Goal: Navigation & Orientation: Find specific page/section

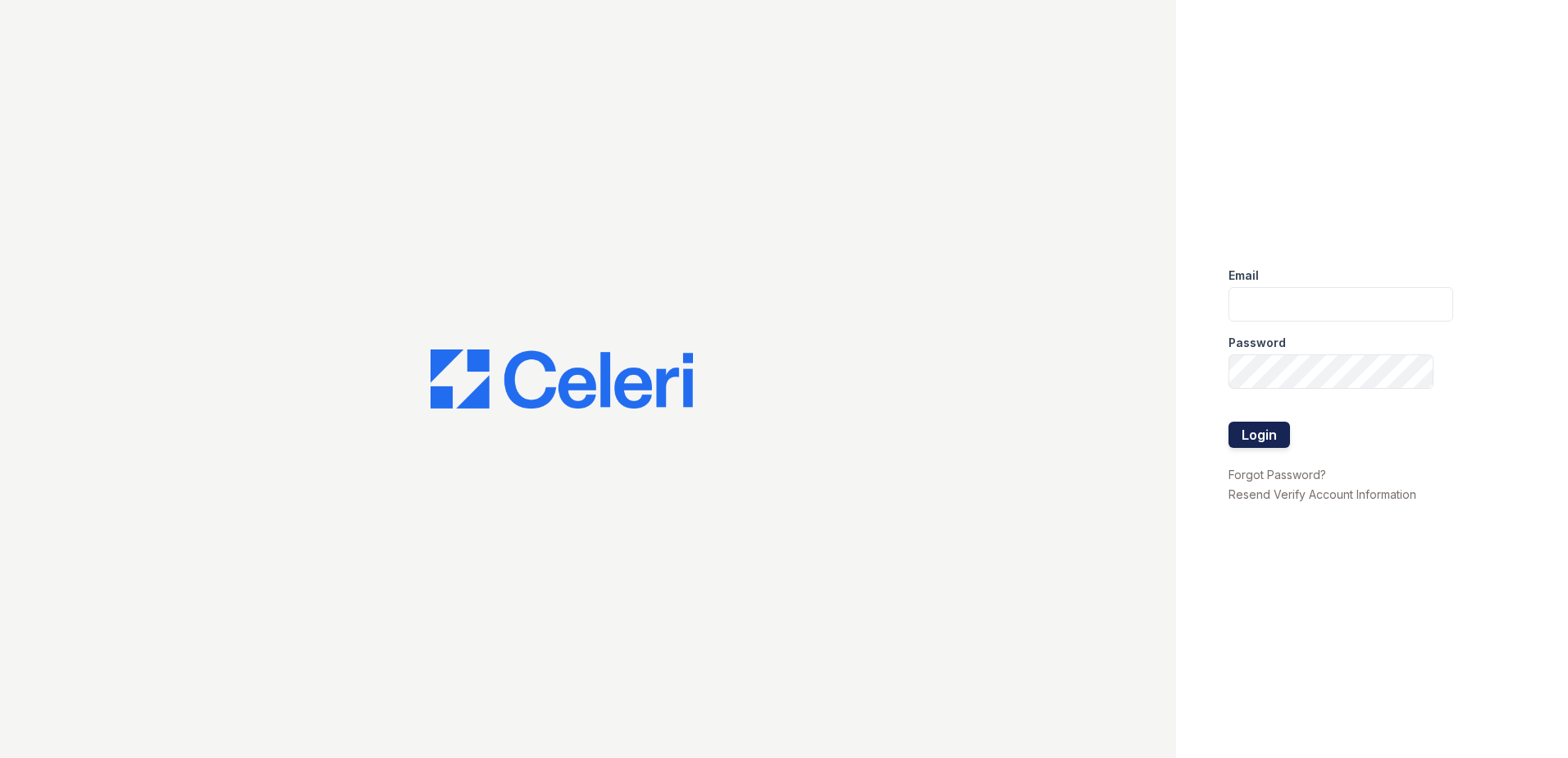
type input "[EMAIL_ADDRESS][DOMAIN_NAME]"
click at [1263, 436] on button "Login" at bounding box center [1260, 435] width 62 height 26
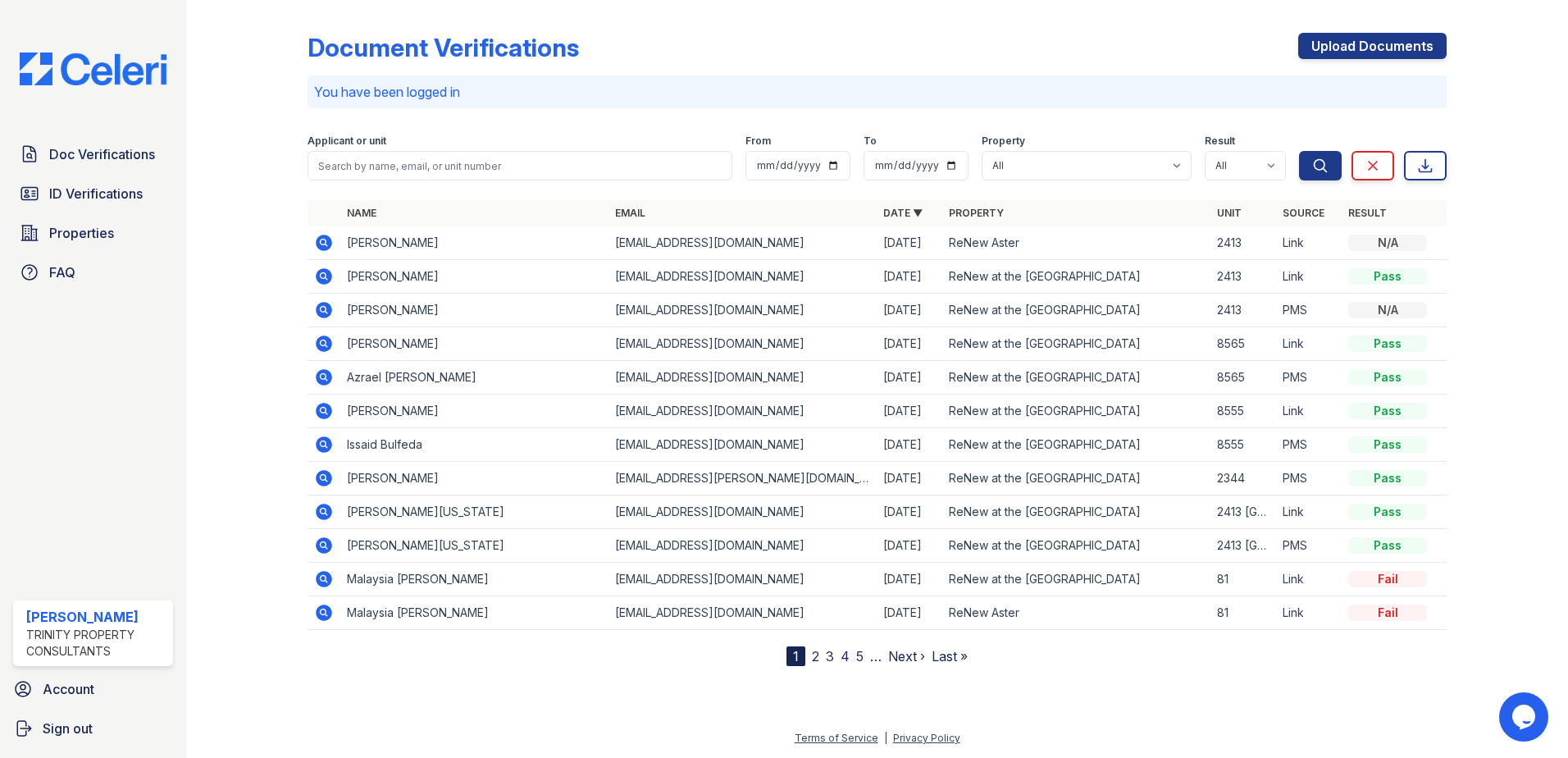
click at [98, 137] on div "Doc Verifications ID Verifications Properties FAQ [PERSON_NAME] Trinity Propert…" at bounding box center [93, 379] width 186 height 758
click at [108, 153] on span "Doc Verifications" at bounding box center [101, 154] width 106 height 20
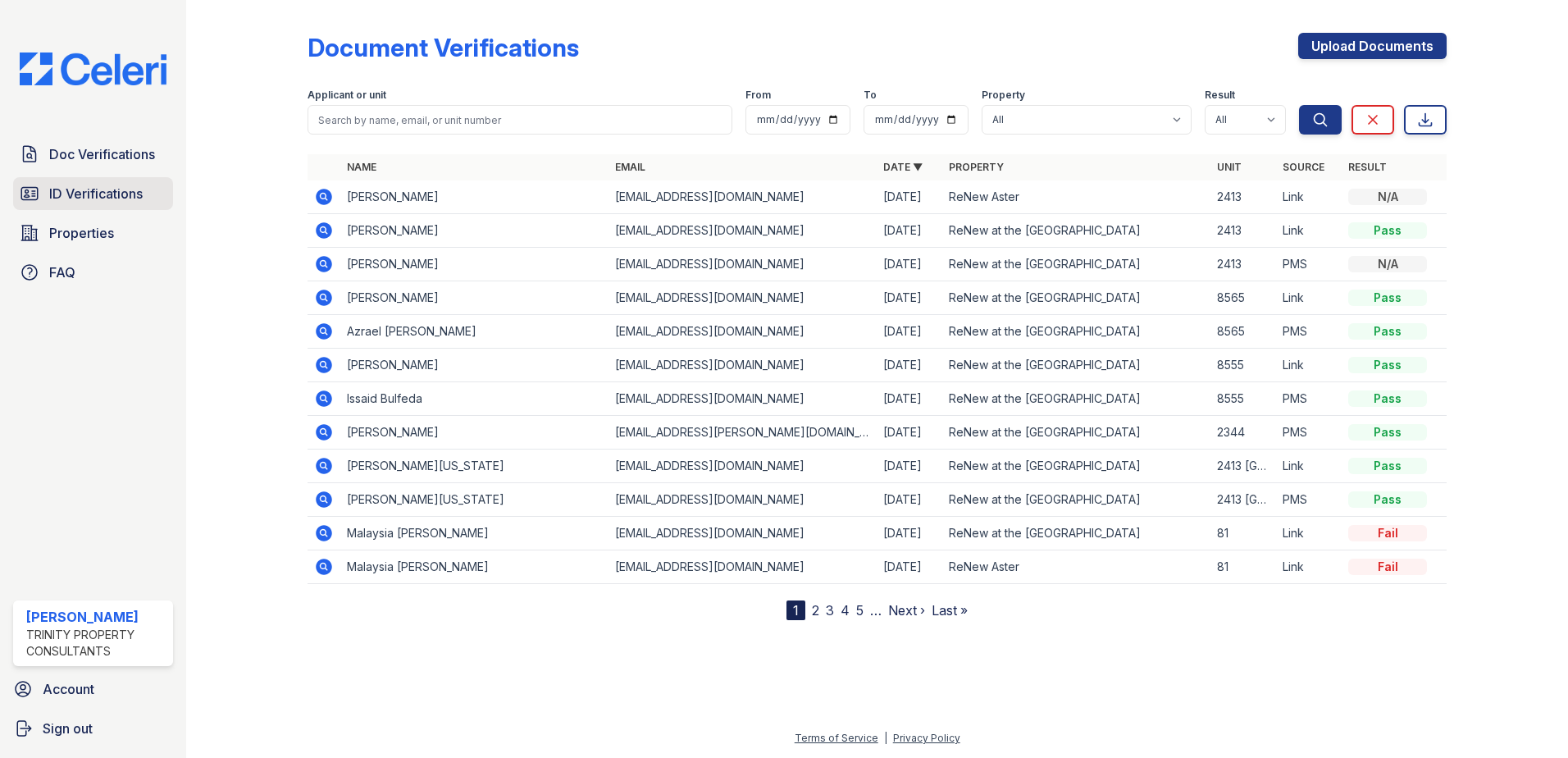
click at [122, 194] on span "ID Verifications" at bounding box center [96, 193] width 94 height 20
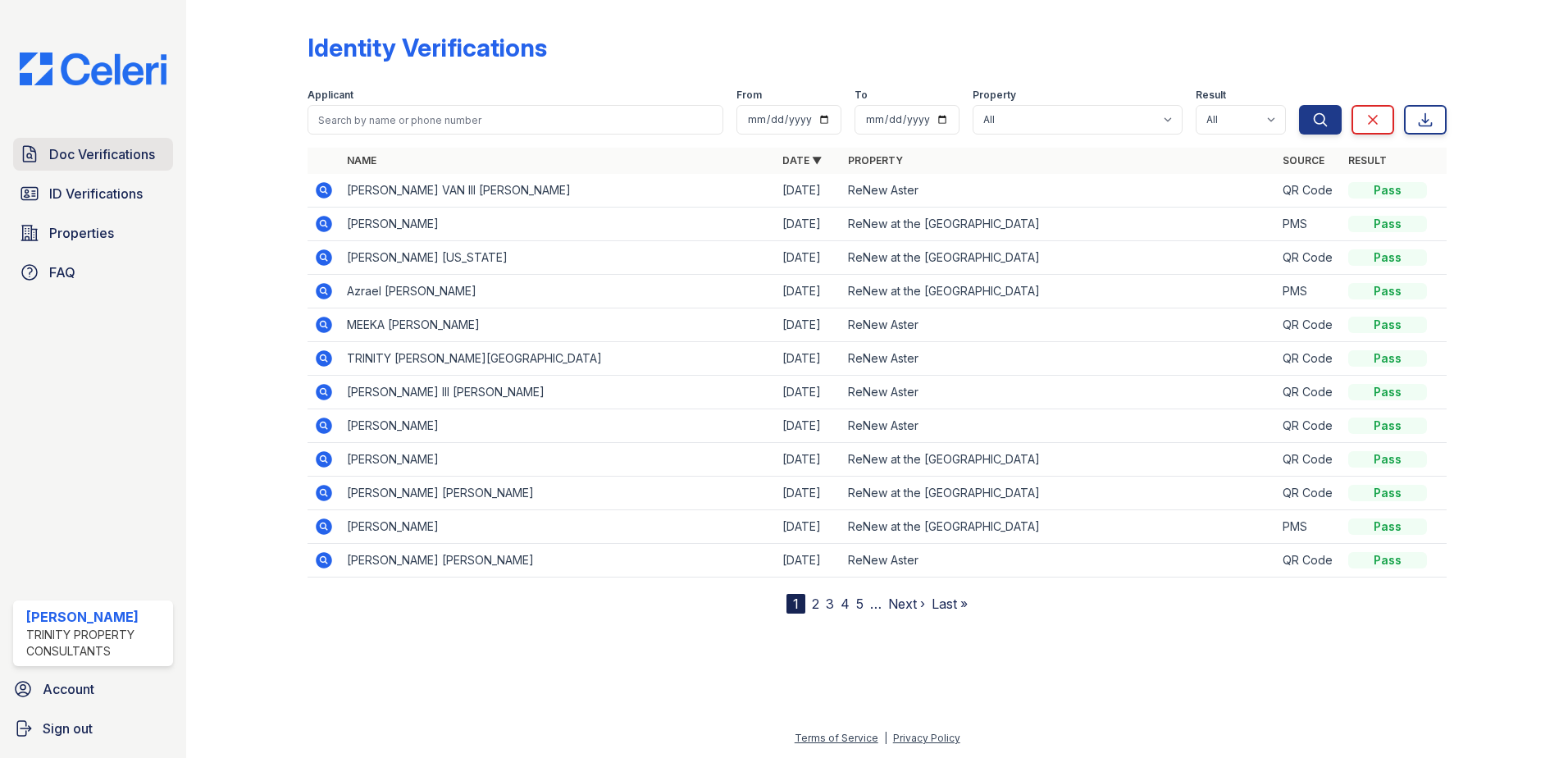
click at [137, 156] on span "Doc Verifications" at bounding box center [101, 154] width 106 height 20
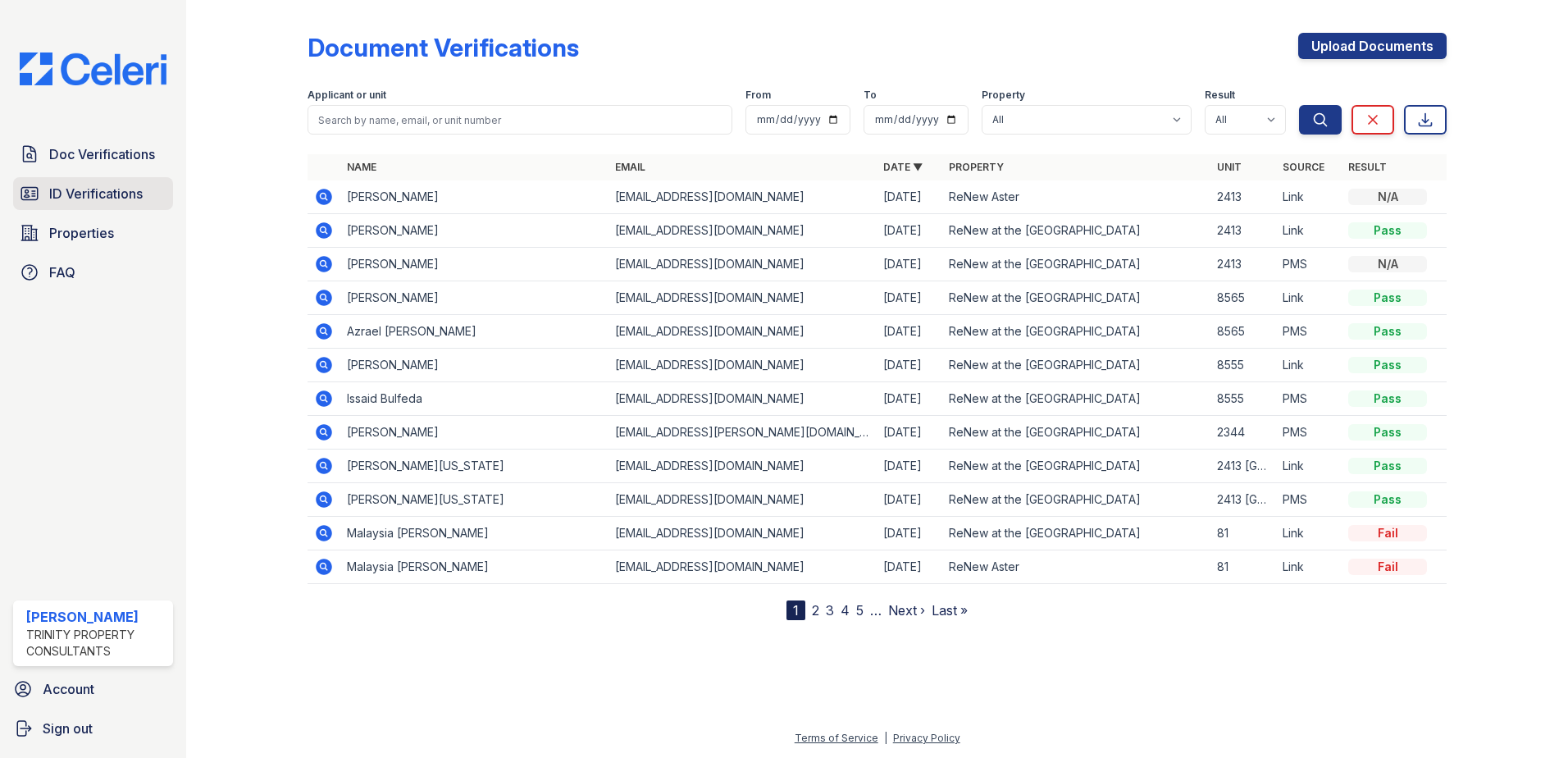
click at [124, 192] on span "ID Verifications" at bounding box center [96, 193] width 94 height 20
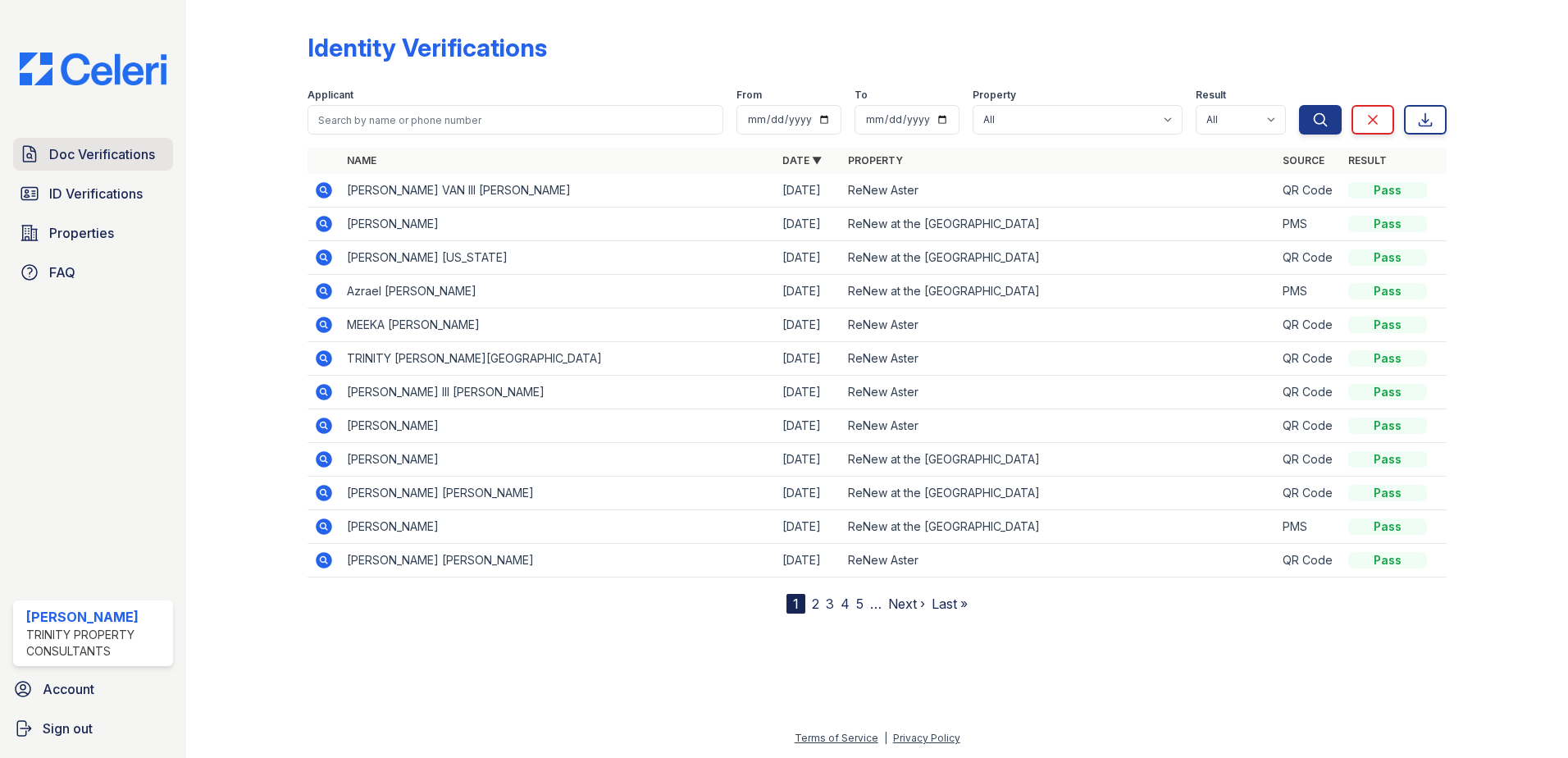
click at [99, 147] on span "Doc Verifications" at bounding box center [101, 154] width 106 height 20
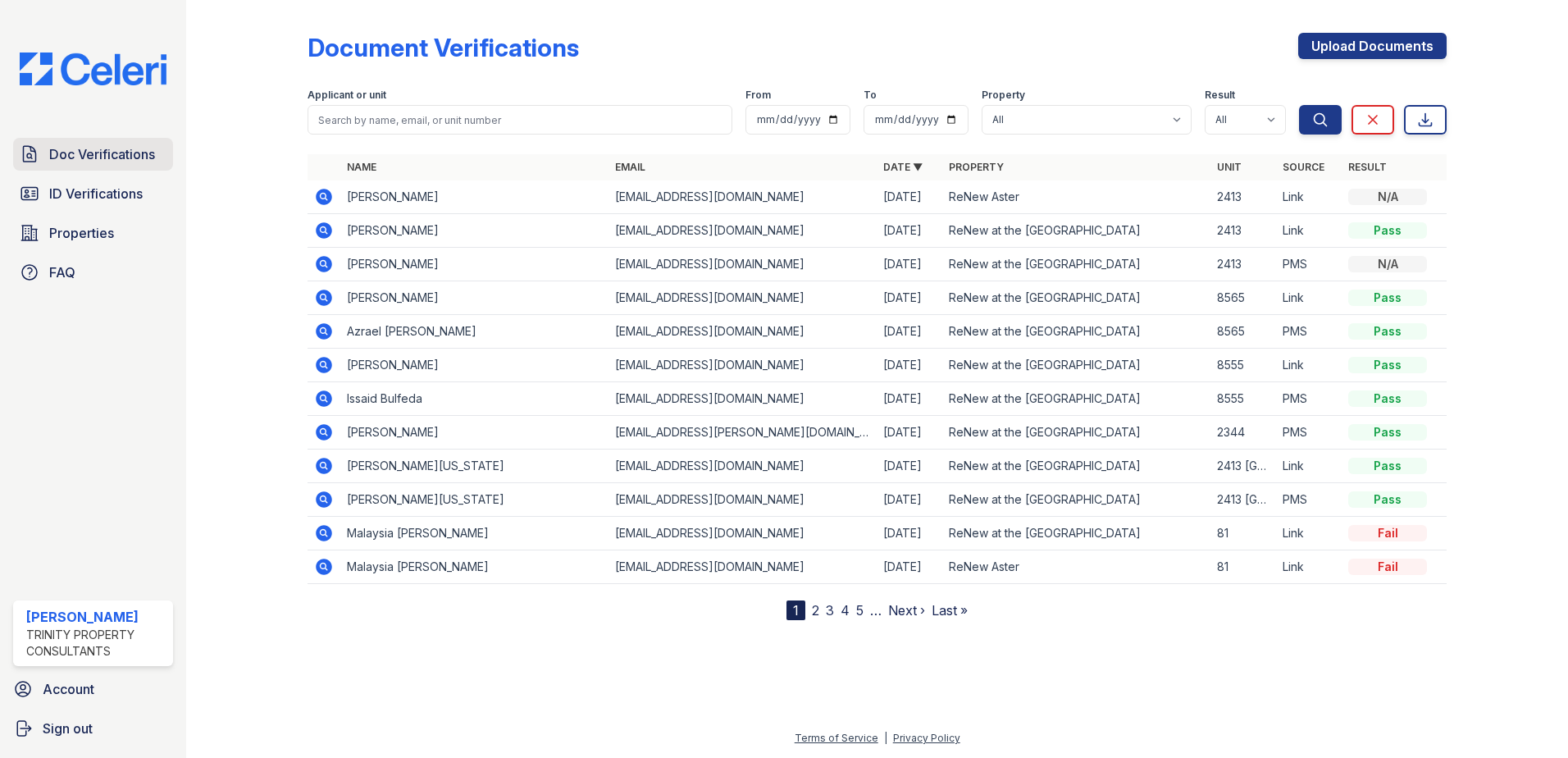
click at [107, 163] on span "Doc Verifications" at bounding box center [101, 154] width 106 height 20
click at [106, 185] on span "ID Verifications" at bounding box center [96, 193] width 94 height 20
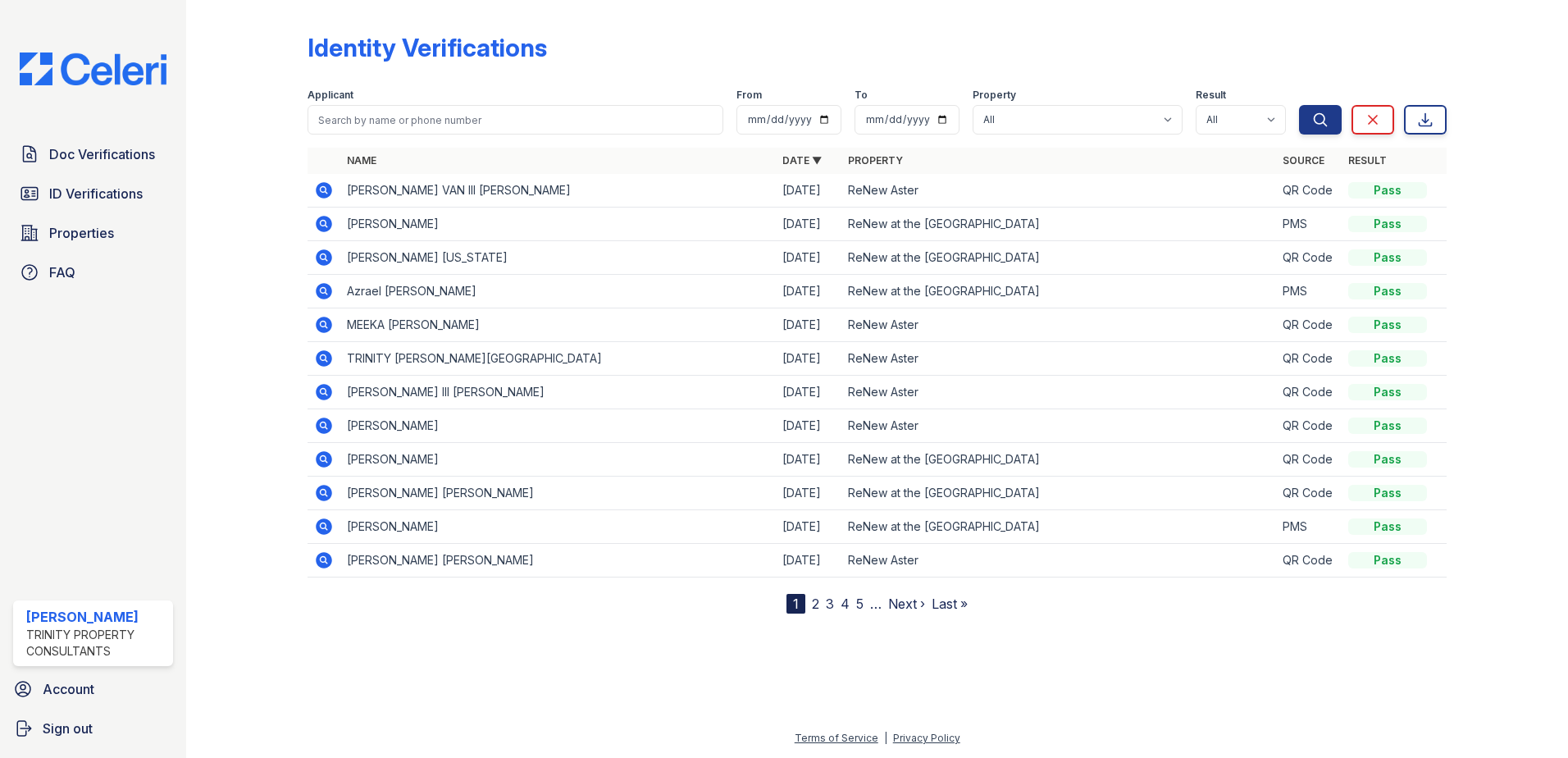
click at [110, 154] on span "Doc Verifications" at bounding box center [101, 154] width 106 height 20
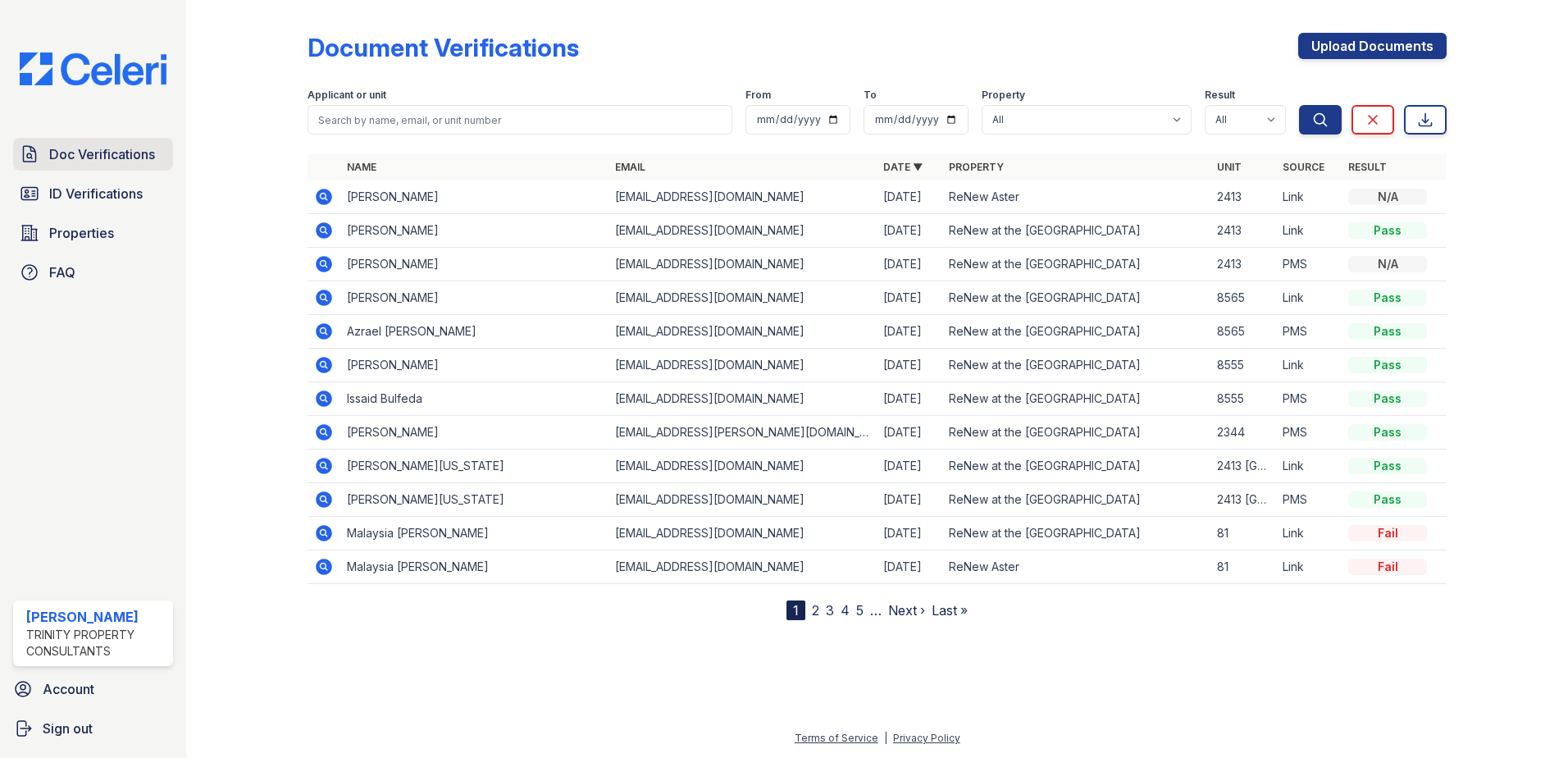
click at [154, 169] on link "Doc Verifications" at bounding box center [93, 154] width 160 height 33
click at [123, 196] on span "ID Verifications" at bounding box center [96, 193] width 94 height 20
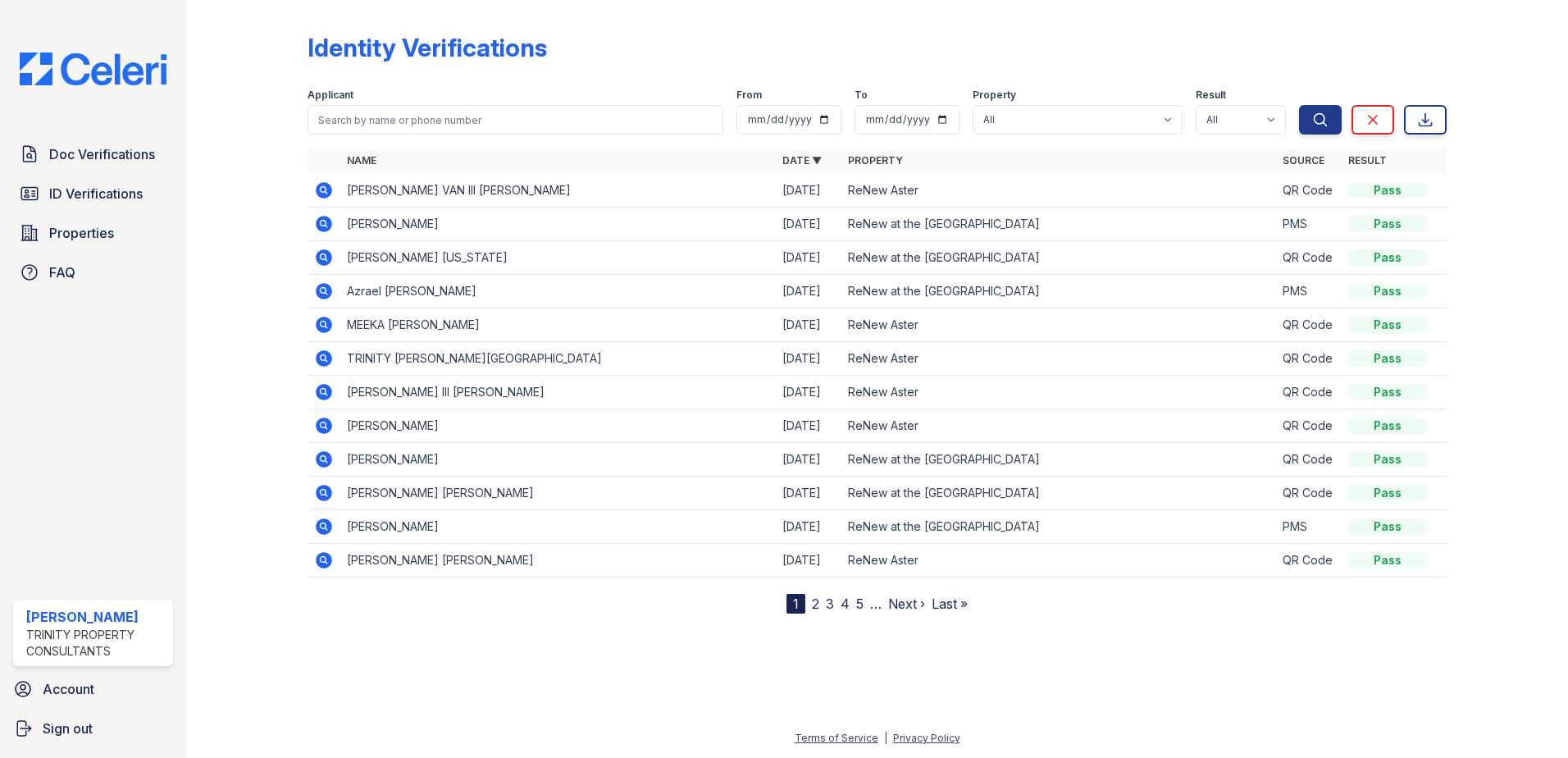
click at [126, 151] on span "Doc Verifications" at bounding box center [101, 154] width 106 height 20
